Goal: Transaction & Acquisition: Purchase product/service

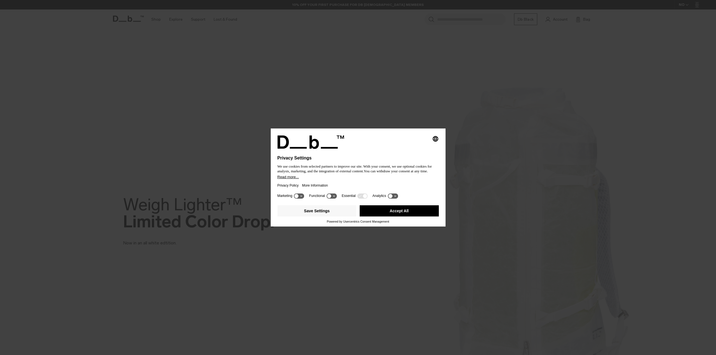
click at [338, 178] on button "Read more..." at bounding box center [357, 177] width 161 height 4
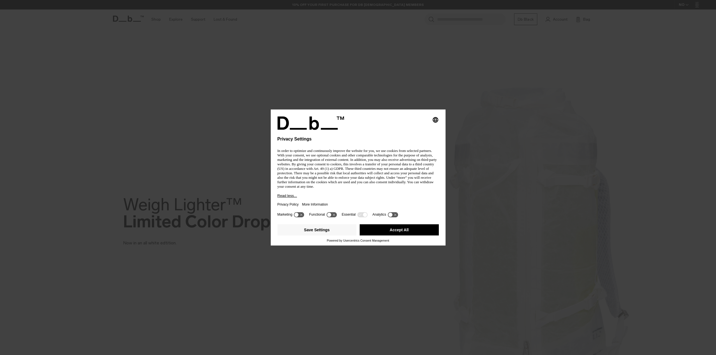
click at [389, 233] on button "Accept All" at bounding box center [398, 229] width 79 height 11
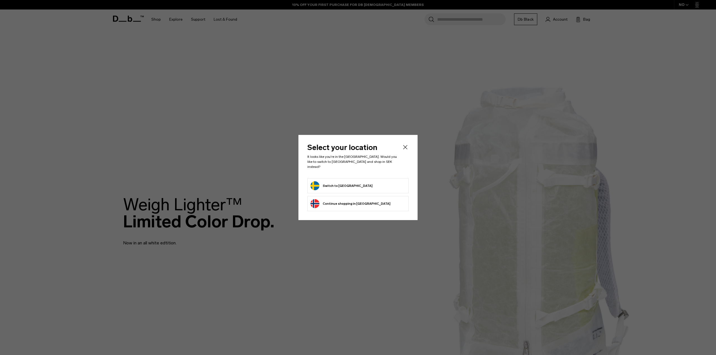
click at [342, 182] on button "Switch to [GEOGRAPHIC_DATA]" at bounding box center [341, 185] width 62 height 9
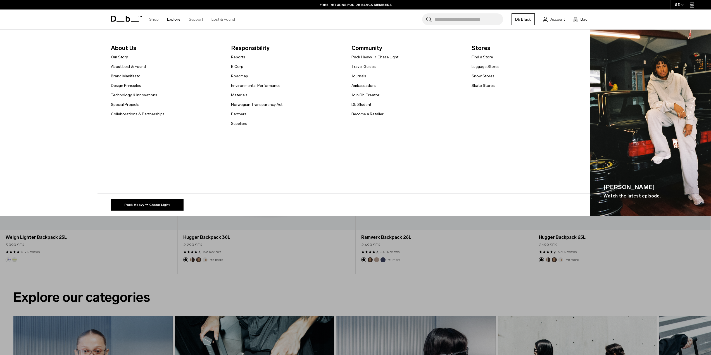
scroll to position [407, 0]
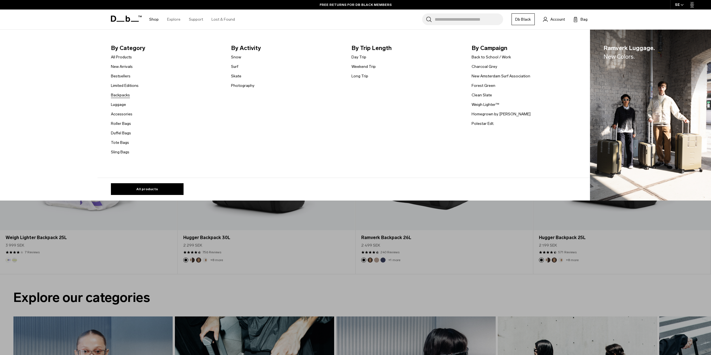
click at [118, 95] on link "Backpacks" at bounding box center [120, 95] width 19 height 6
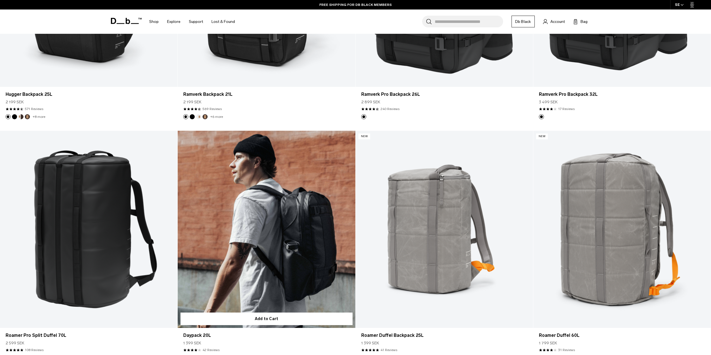
scroll to position [1034, 0]
click at [240, 219] on link "Daypack 20L" at bounding box center [266, 229] width 177 height 197
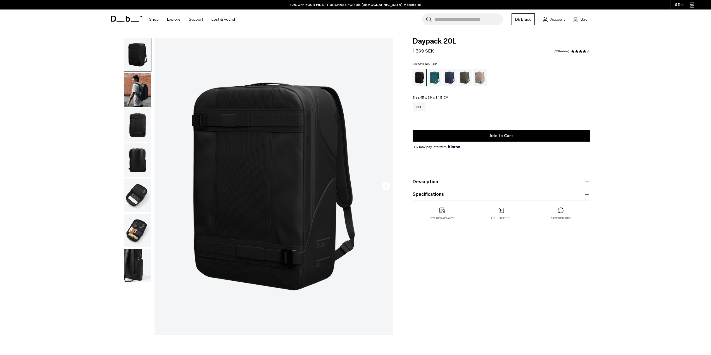
click at [143, 125] on img "button" at bounding box center [137, 125] width 27 height 34
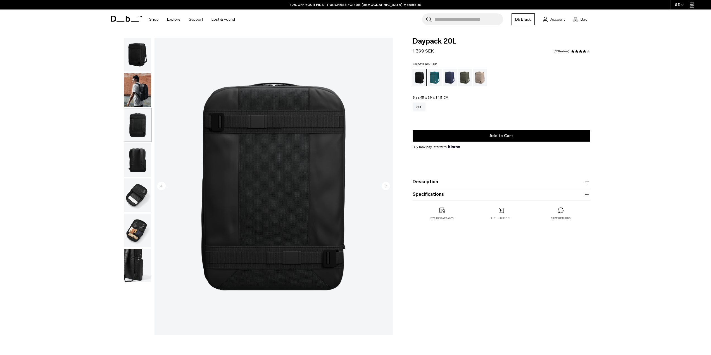
click at [142, 186] on img "button" at bounding box center [137, 196] width 27 height 34
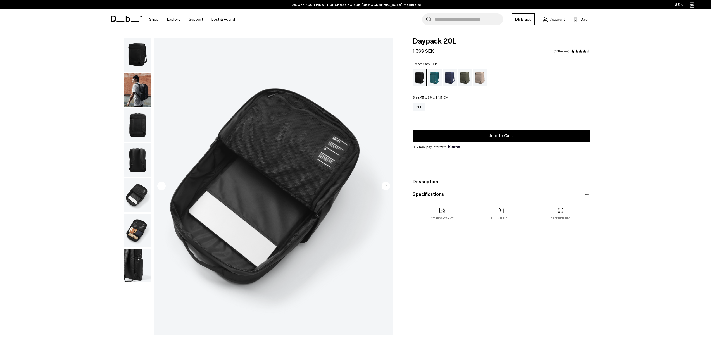
click at [137, 117] on img "button" at bounding box center [137, 125] width 27 height 34
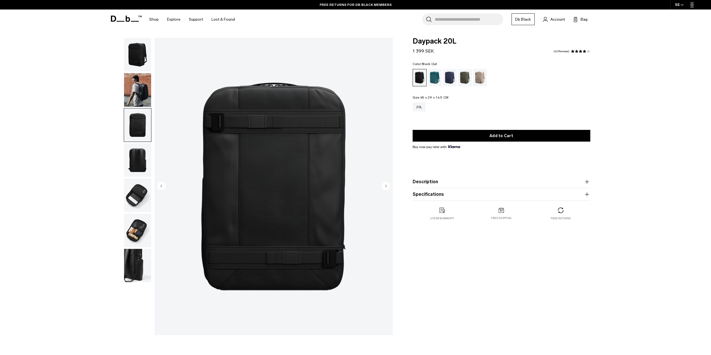
click at [435, 183] on button "Description" at bounding box center [502, 182] width 178 height 7
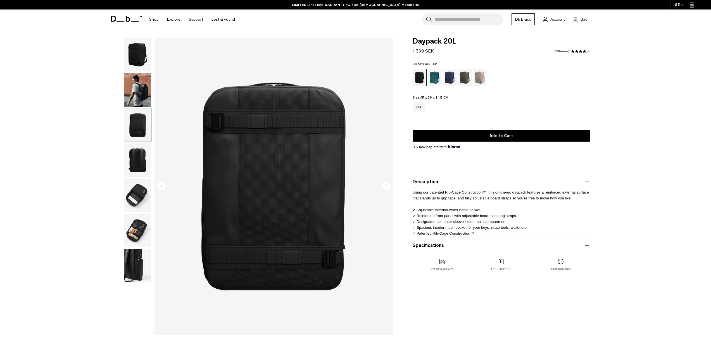
click at [419, 244] on button "Specifications" at bounding box center [502, 245] width 178 height 7
